Goal: Task Accomplishment & Management: Complete application form

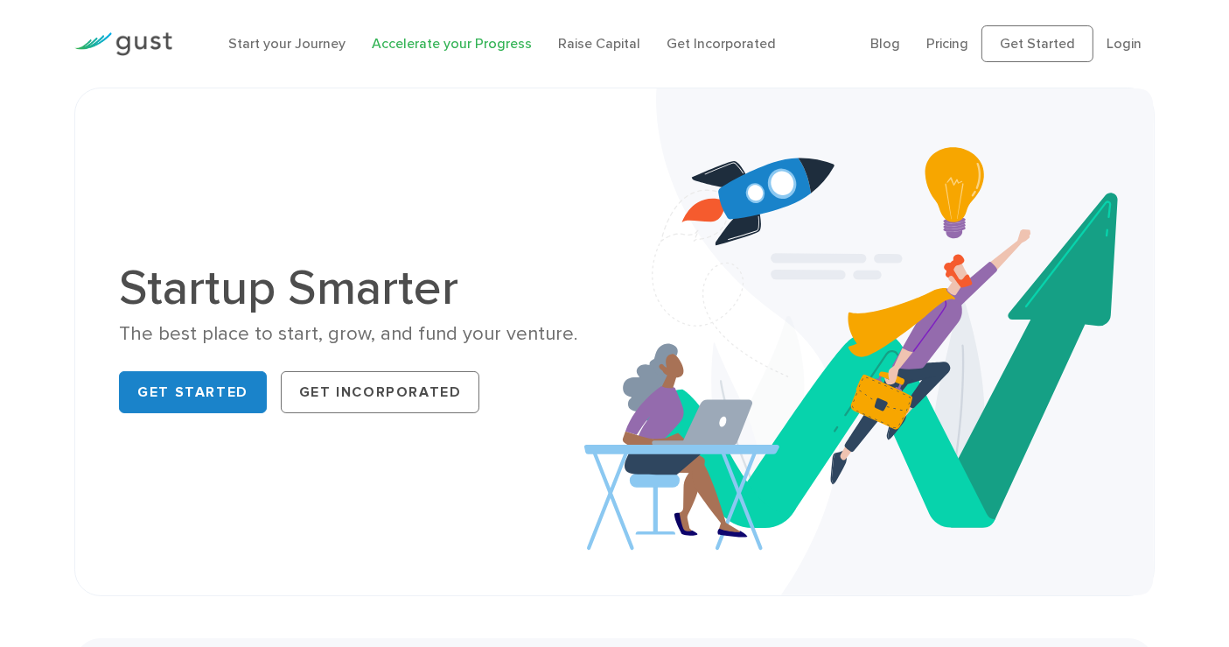
click at [382, 40] on link "Accelerate your Progress" at bounding box center [452, 43] width 160 height 17
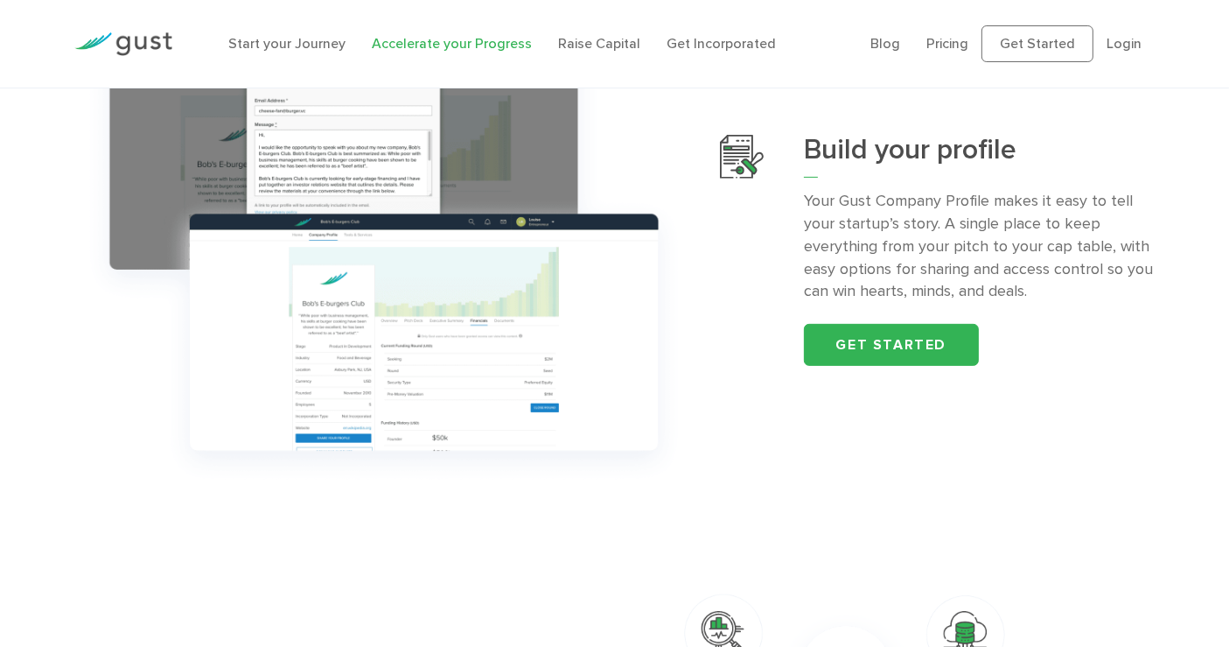
scroll to position [583, 0]
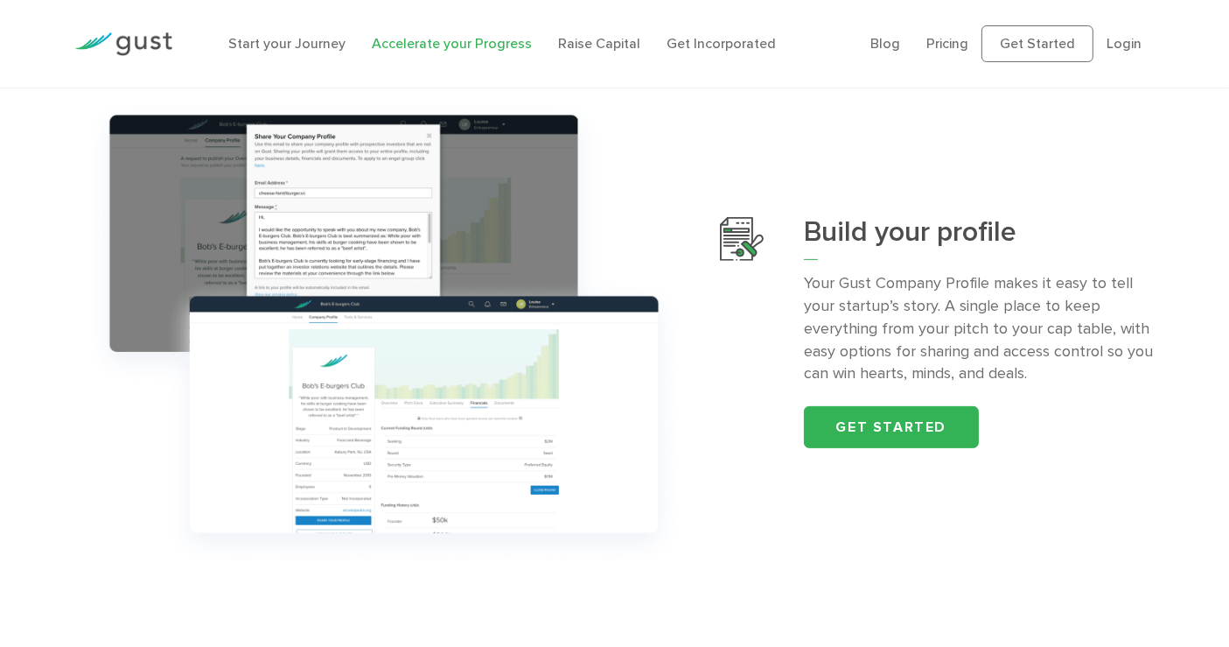
click at [976, 304] on p "Your Gust Company Profile makes it easy to tell your startup’s story. A single …" at bounding box center [979, 329] width 351 height 114
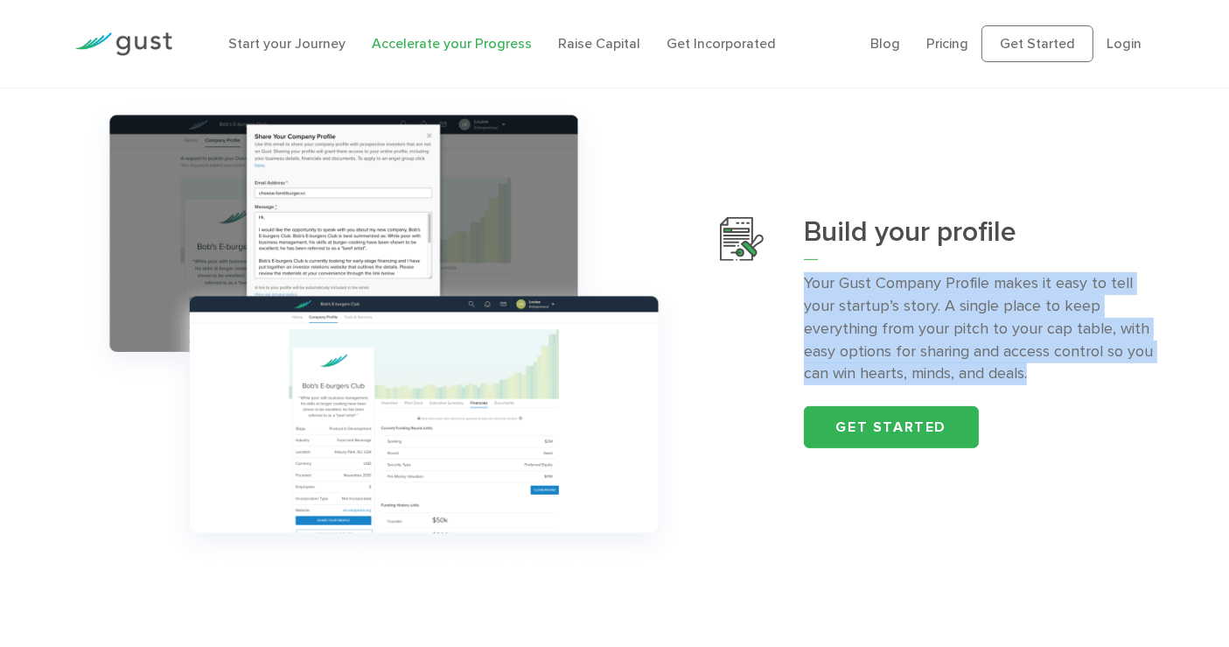
click at [976, 304] on p "Your Gust Company Profile makes it easy to tell your startup’s story. A single …" at bounding box center [979, 329] width 351 height 114
click at [1065, 366] on p "Your Gust Company Profile makes it easy to tell your startup’s story. A single …" at bounding box center [979, 329] width 351 height 114
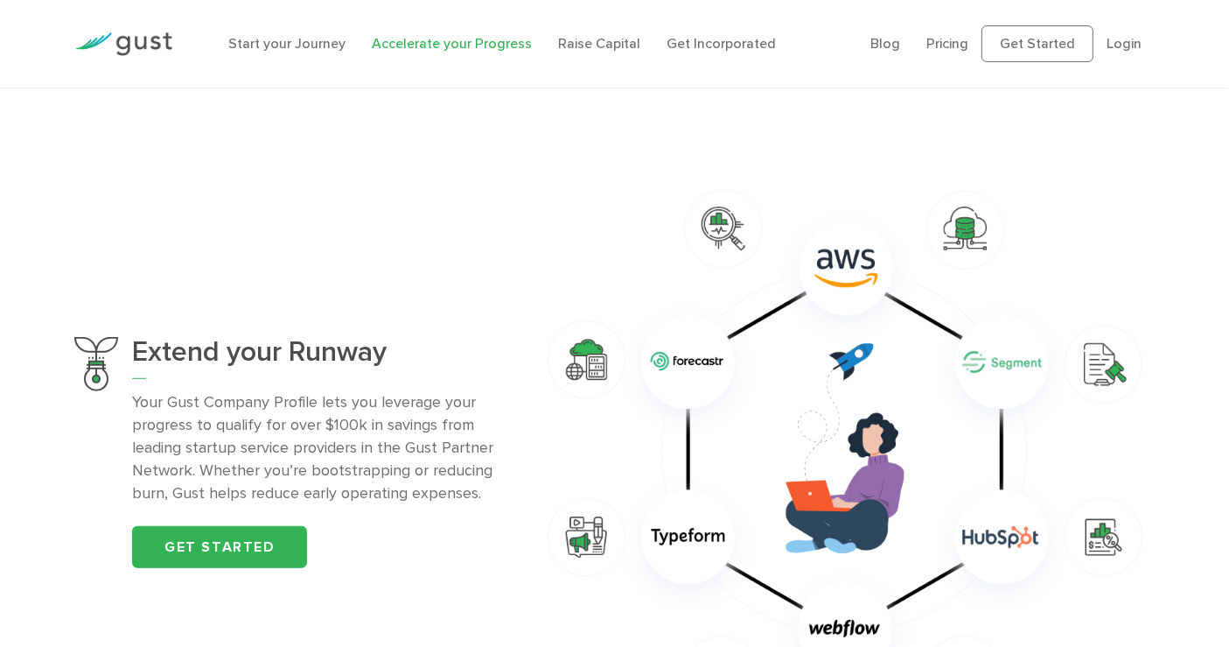
scroll to position [1166, 0]
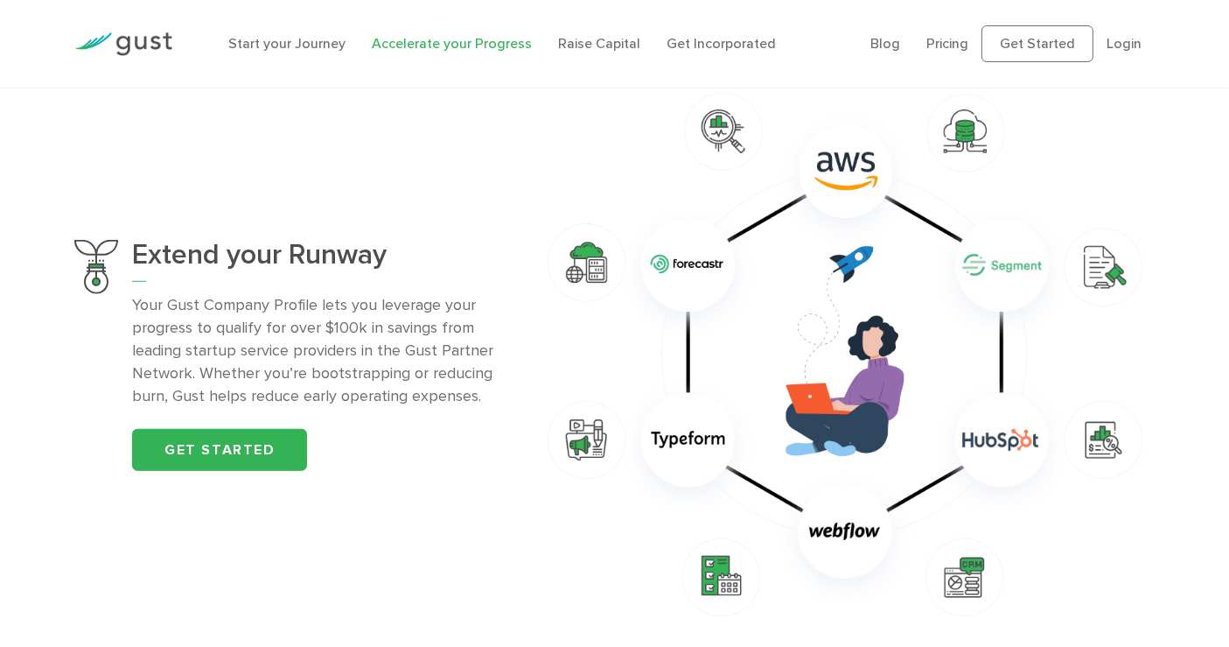
click at [425, 366] on p "Your Gust Company Profile lets you leverage your progress to qualify for over $…" at bounding box center [320, 351] width 377 height 114
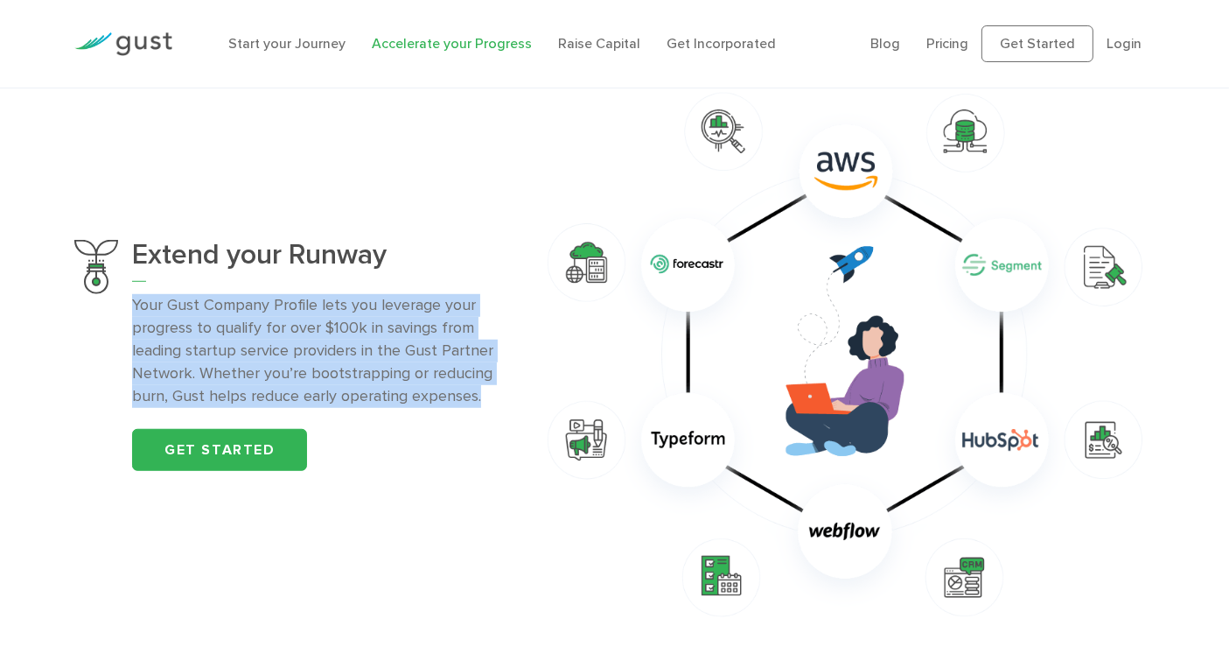
click at [424, 371] on p "Your Gust Company Profile lets you leverage your progress to qualify for over $…" at bounding box center [320, 351] width 377 height 114
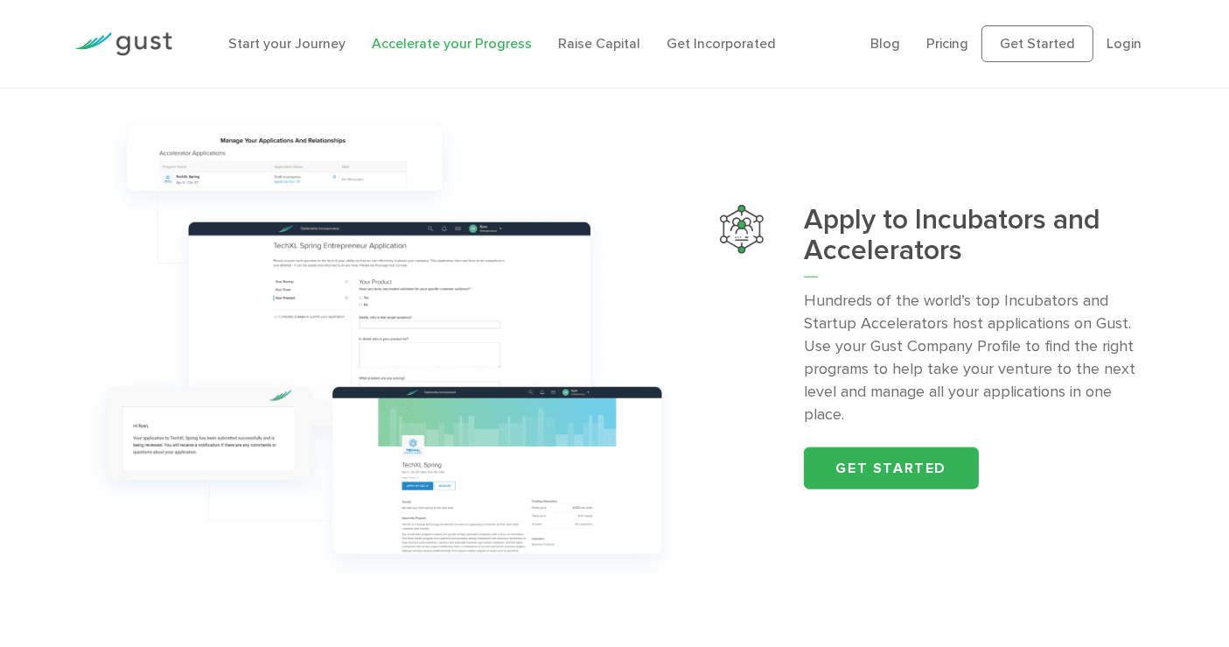
scroll to position [1847, 0]
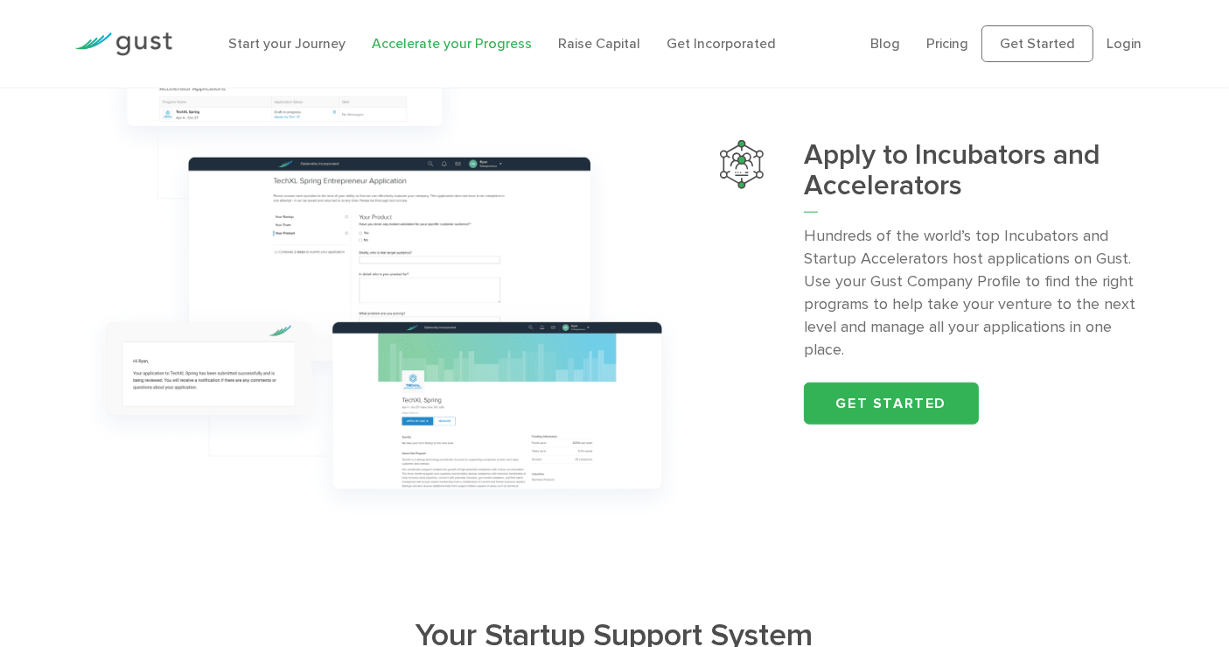
click at [1124, 321] on p "Hundreds of the world’s top Incubators and Startup Accelerators host applicatio…" at bounding box center [979, 293] width 351 height 136
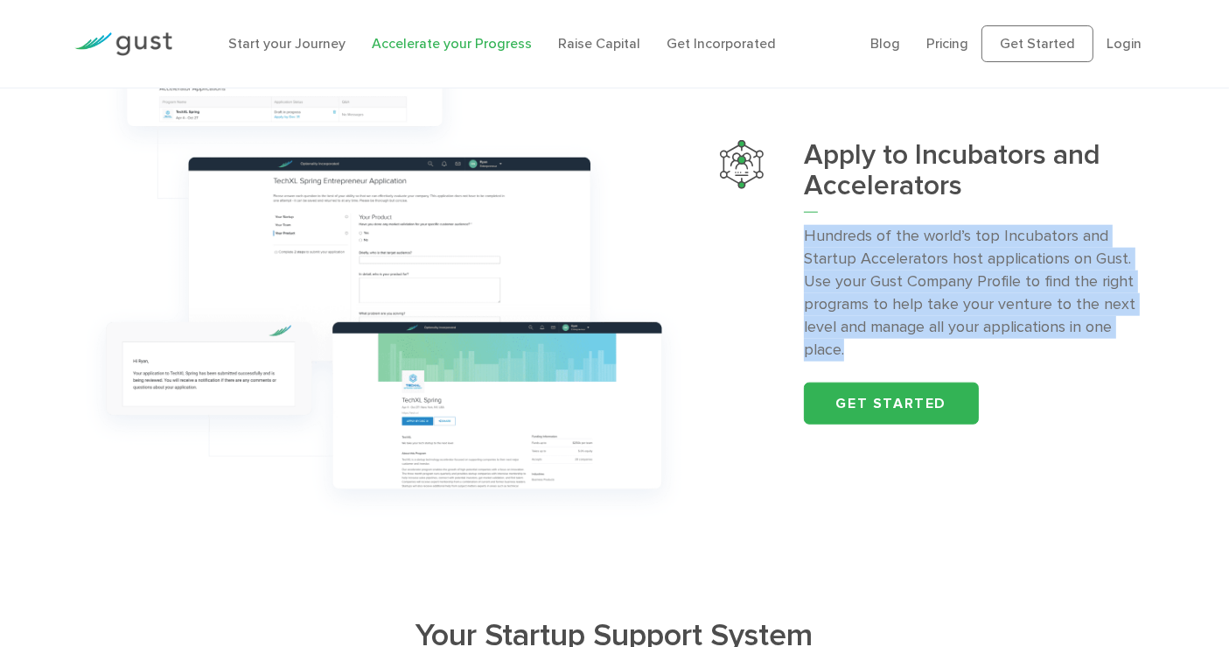
click at [1124, 321] on p "Hundreds of the world’s top Incubators and Startup Accelerators host applicatio…" at bounding box center [979, 293] width 351 height 136
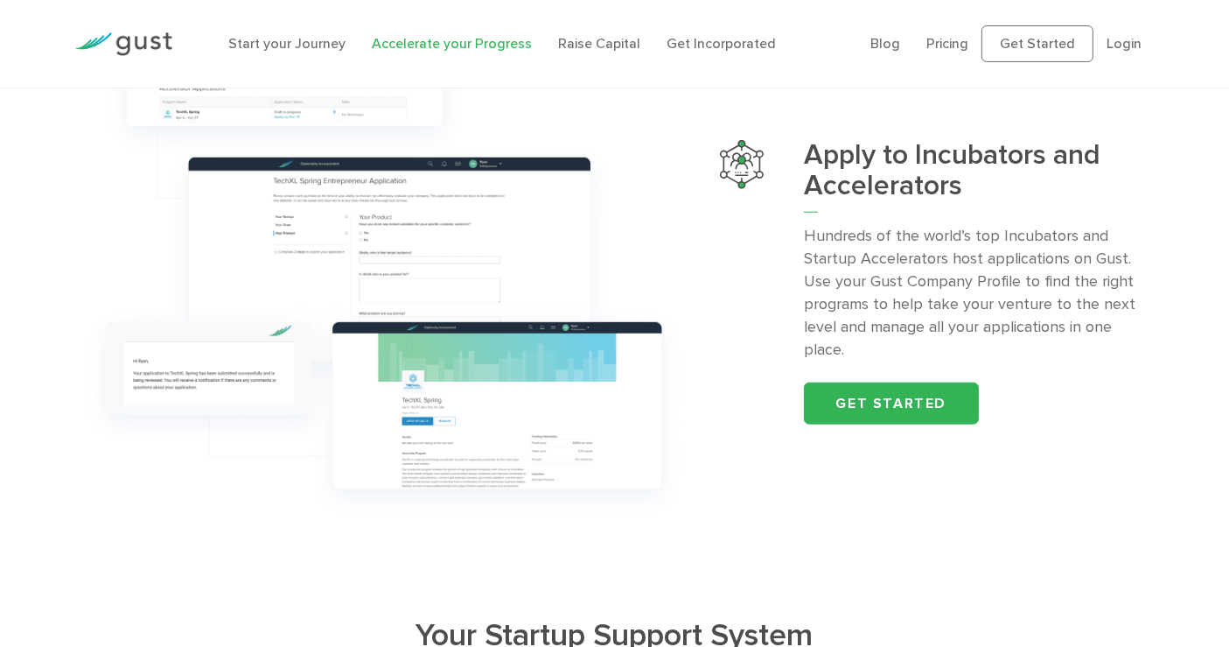
click at [964, 56] on ul "Blog FAQ Pricing Get Started Login Login" at bounding box center [1013, 43] width 284 height 37
click at [973, 31] on ul "Blog FAQ Pricing Get Started Login Login" at bounding box center [1013, 43] width 284 height 37
click at [963, 38] on link "Pricing" at bounding box center [948, 43] width 42 height 17
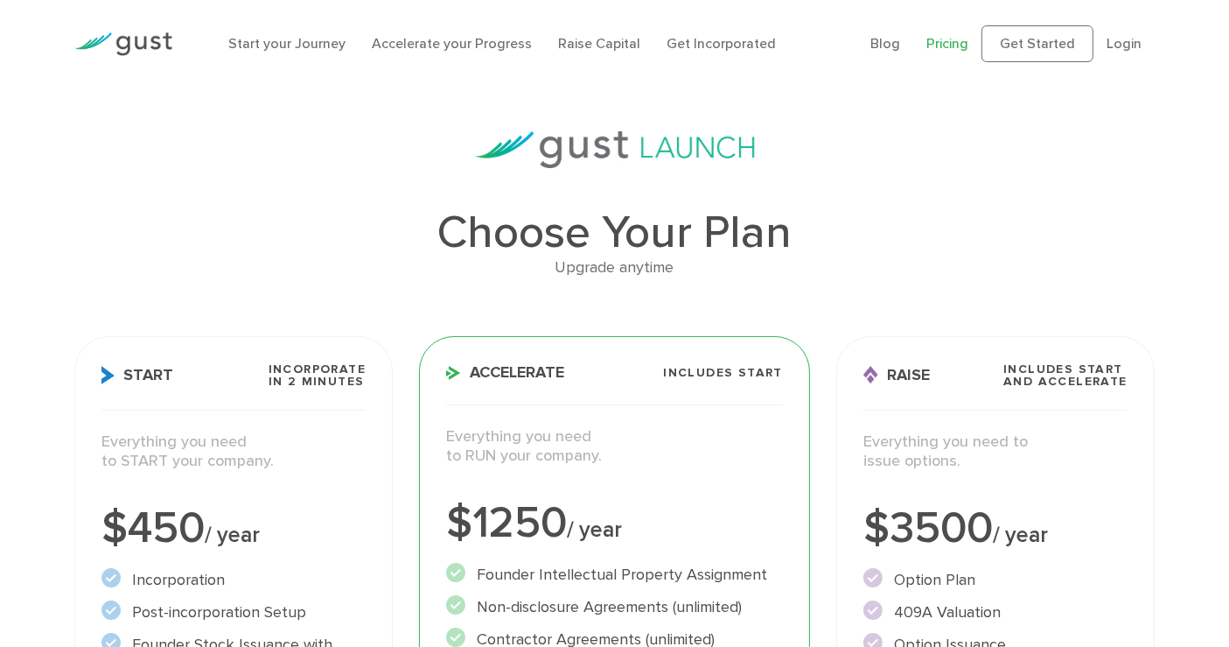
click at [162, 39] on img at bounding box center [123, 44] width 98 height 24
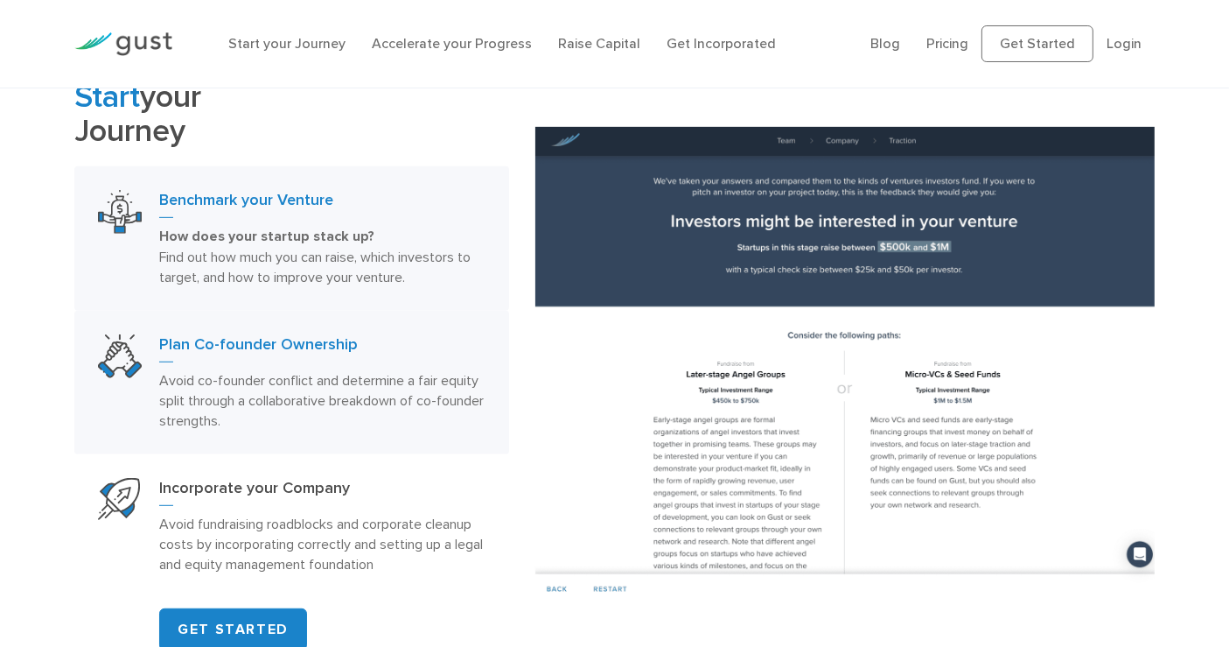
scroll to position [1069, 0]
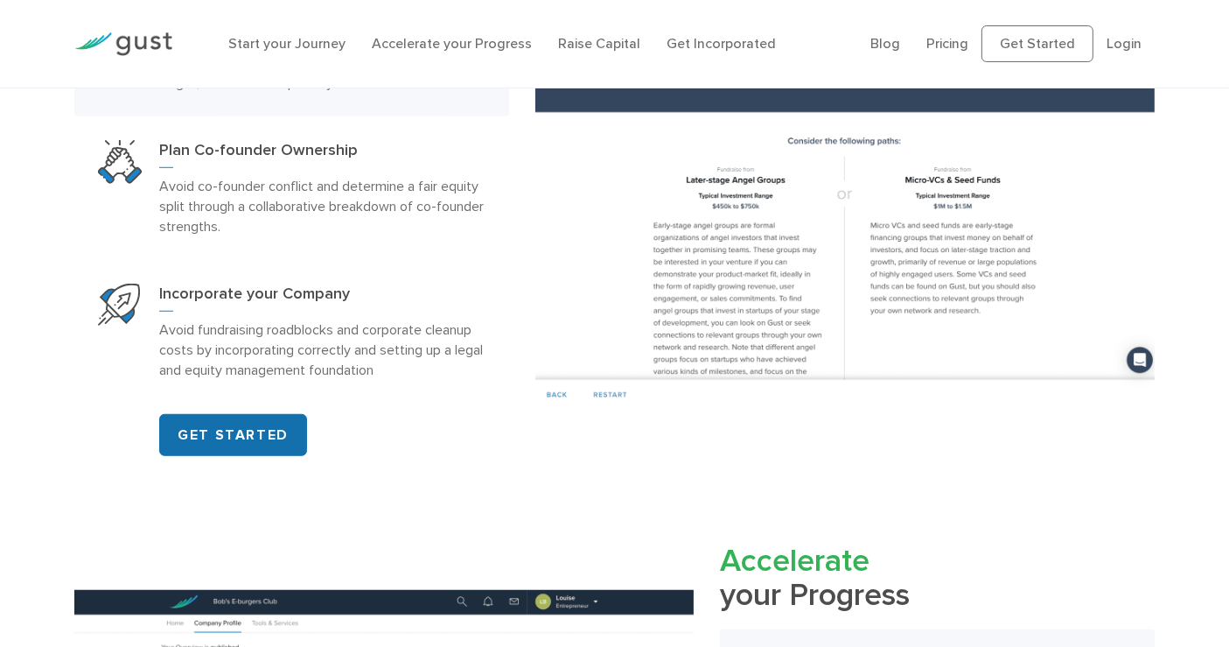
click at [282, 438] on link "GET STARTED" at bounding box center [233, 435] width 148 height 42
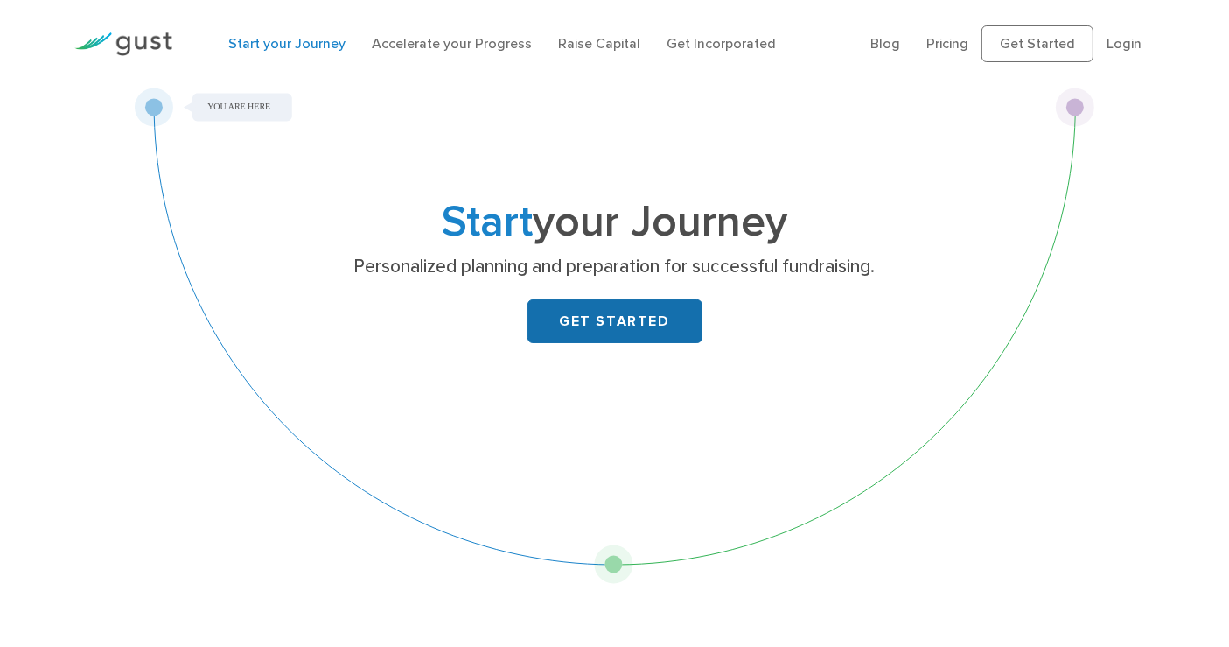
click at [620, 336] on link "GET STARTED" at bounding box center [615, 321] width 175 height 44
